Goal: Communication & Community: Ask a question

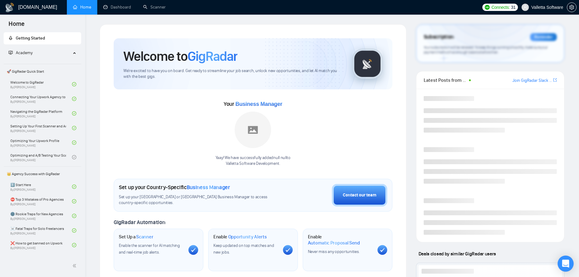
click at [566, 265] on icon "Open Intercom Messenger" at bounding box center [566, 264] width 8 height 8
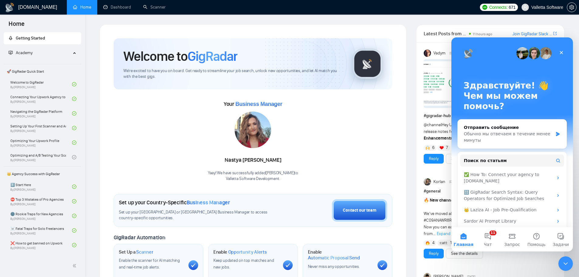
click at [527, 89] on p "Здравствуйте! 👋" at bounding box center [512, 86] width 97 height 10
click at [490, 242] on span "Чат" at bounding box center [488, 244] width 8 height 4
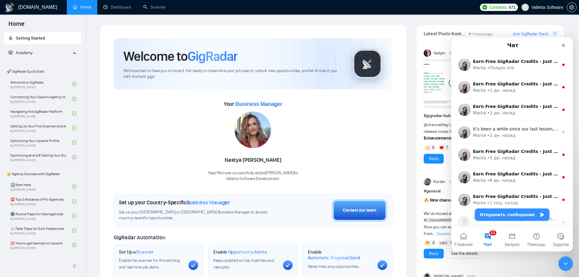
click at [509, 212] on button "Отправить сообщение" at bounding box center [512, 215] width 74 height 12
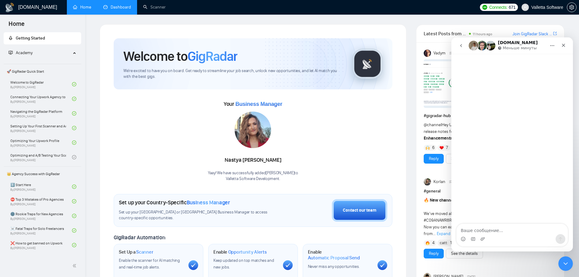
click at [114, 6] on link "Dashboard" at bounding box center [117, 7] width 28 height 5
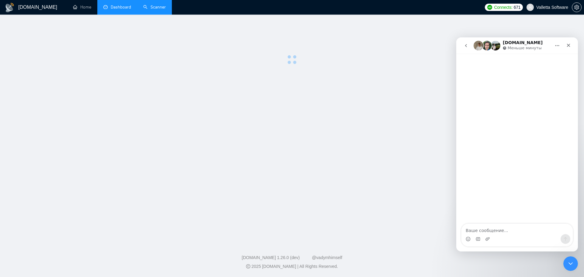
click at [147, 10] on link "Scanner" at bounding box center [154, 7] width 22 height 5
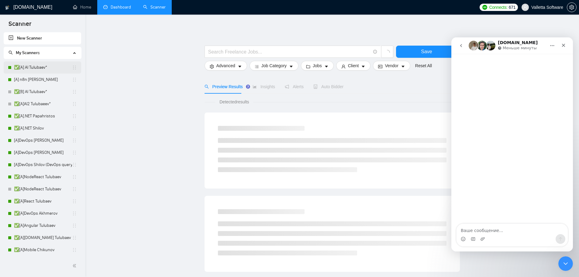
click at [48, 67] on link "✅[A] AI Tulubaev*" at bounding box center [43, 67] width 58 height 12
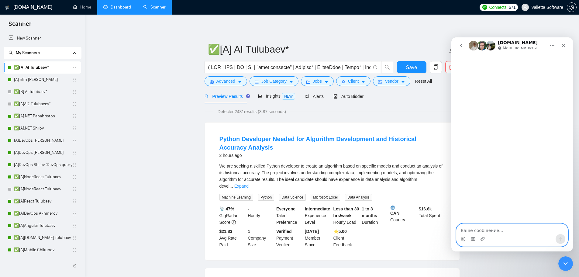
click at [485, 230] on textarea "Ваше сообщение..." at bounding box center [512, 229] width 111 height 10
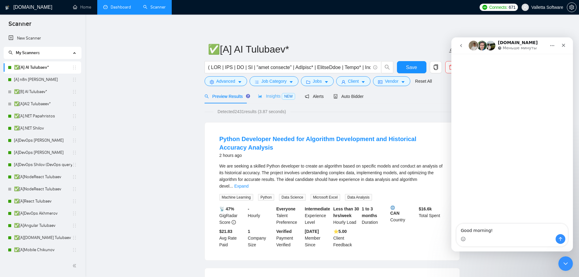
click at [275, 100] on div "Insights NEW" at bounding box center [276, 96] width 37 height 14
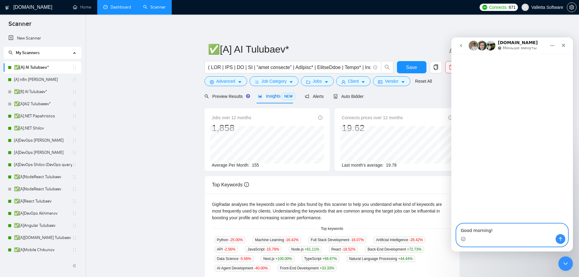
click at [513, 232] on textarea "Good morning!" at bounding box center [512, 229] width 111 height 10
type textarea "Good morning! I am wondering how do you"
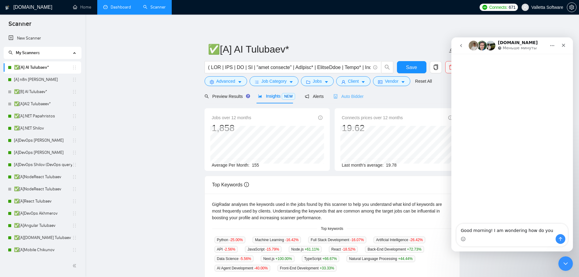
click at [355, 96] on span "Auto Bidder" at bounding box center [348, 96] width 30 height 5
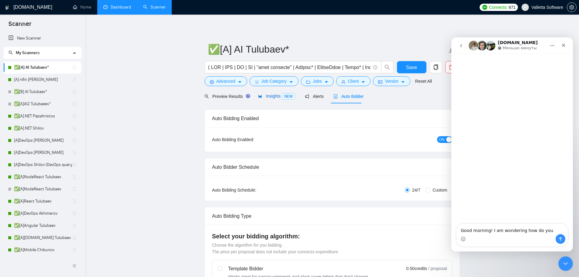
click at [272, 97] on span "Insights NEW" at bounding box center [276, 96] width 37 height 5
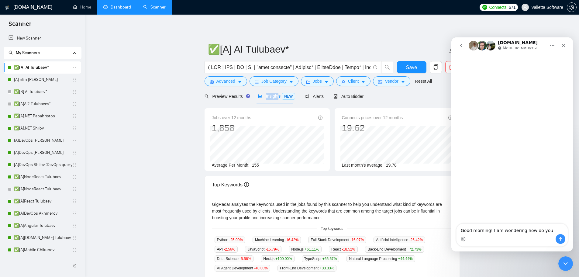
copy span "Insight"
copy span "Insights"
drag, startPoint x: 260, startPoint y: 90, endPoint x: 279, endPoint y: 98, distance: 21.6
click at [279, 98] on div "Insights NEW" at bounding box center [276, 96] width 37 height 14
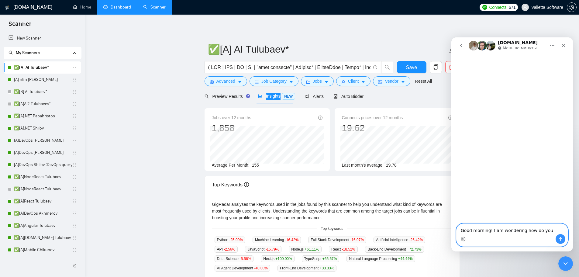
click at [545, 230] on textarea "Good morning! I am wondering how do you" at bounding box center [512, 229] width 111 height 10
paste textarea "Insights"
click at [531, 229] on textarea "Good morning! I am wondering how do you count jobs amount in Insights tab in Sc…" at bounding box center [512, 226] width 111 height 16
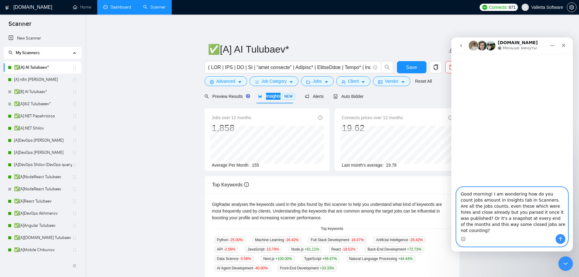
paste textarea "have a quick question about the job counts in the Scanners → Insights tab. Do y…"
type textarea "Good morning! I have a quick question about the job counts in the Scanners → In…"
click at [561, 239] on icon "Отправить сообщение…" at bounding box center [560, 239] width 5 height 5
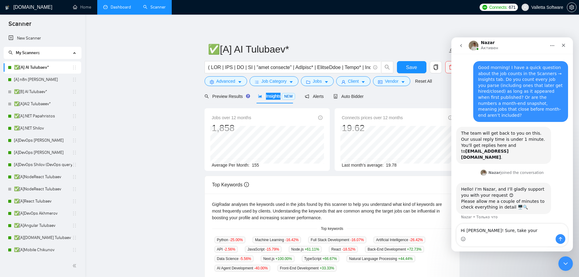
type textarea "Hi [PERSON_NAME]! Sure, take your time"
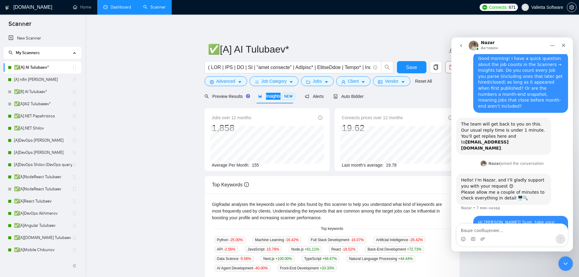
click at [464, 45] on button "go back" at bounding box center [461, 46] width 12 height 12
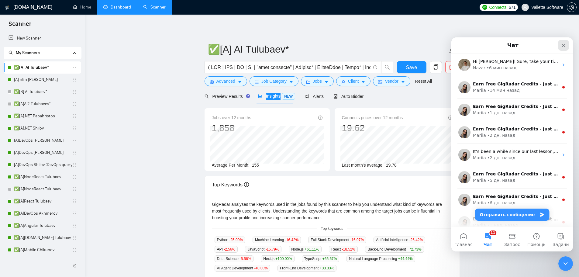
click at [563, 43] on icon "Закрыть" at bounding box center [563, 45] width 5 height 5
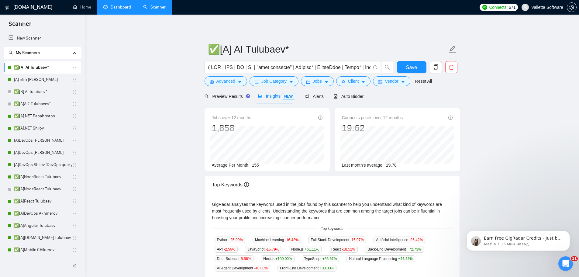
click at [505, 148] on main "✅[A] AI Tulubaev* Save Advanced Job Category Jobs Client Vendor Reset All Previ…" at bounding box center [332, 228] width 475 height 408
click at [558, 260] on div "Открыть службу сообщений Intercom" at bounding box center [565, 263] width 20 height 20
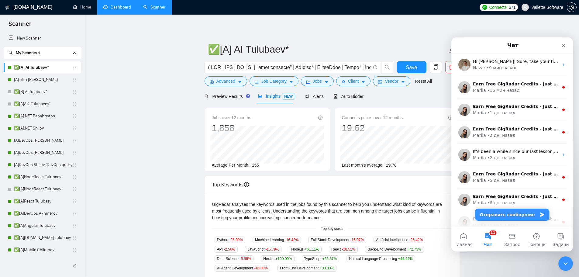
click at [525, 44] on div "Мессенджер Intercom" at bounding box center [544, 45] width 49 height 11
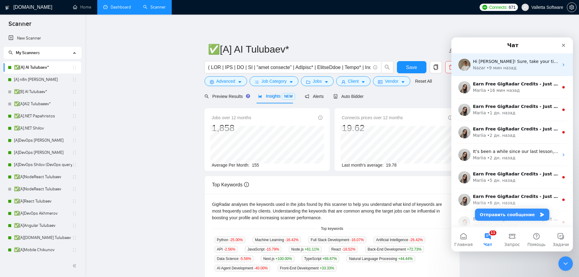
click at [523, 68] on div "Nazar • 9 мин назад" at bounding box center [516, 68] width 86 height 6
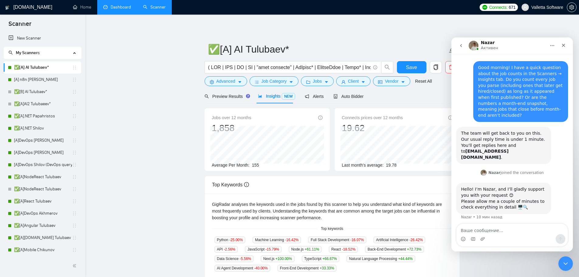
scroll to position [9, 0]
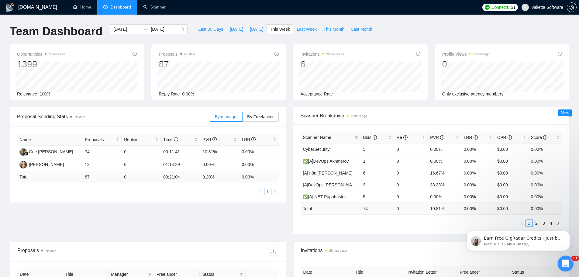
click at [558, 259] on div "Открыть службу сообщений Intercom" at bounding box center [565, 263] width 20 height 20
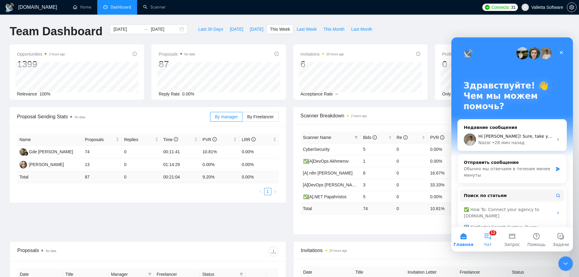
click at [495, 234] on button "12 Чат" at bounding box center [488, 239] width 24 height 24
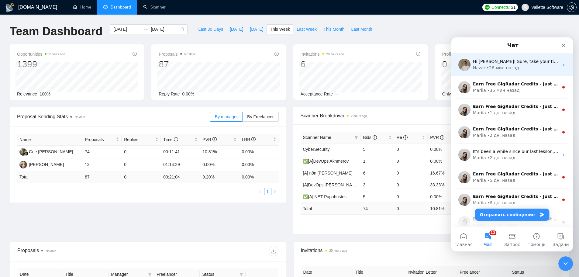
click at [508, 64] on span "Hi [PERSON_NAME]! Sure, take your time" at bounding box center [517, 61] width 88 height 5
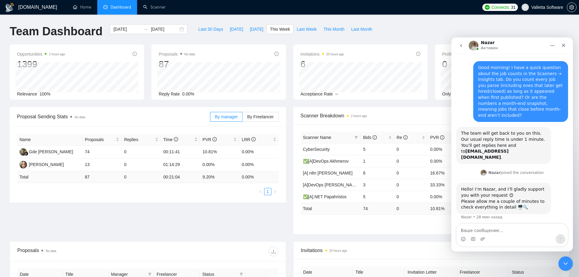
scroll to position [9, 0]
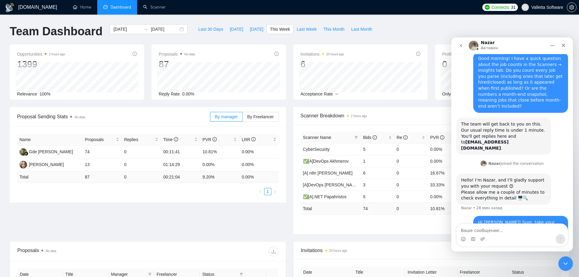
click at [221, 229] on div "Proposal Sending Stats No data By manager By Freelancer Name Proposals Replies …" at bounding box center [289, 174] width 567 height 134
click at [247, 209] on div "Proposal Sending Stats No data By manager By Freelancer Name Proposals Replies …" at bounding box center [289, 174] width 567 height 134
click at [163, 221] on div "Proposal Sending Stats No data By manager By Freelancer Name Proposals Replies …" at bounding box center [289, 174] width 567 height 134
